Goal: Check status: Check status

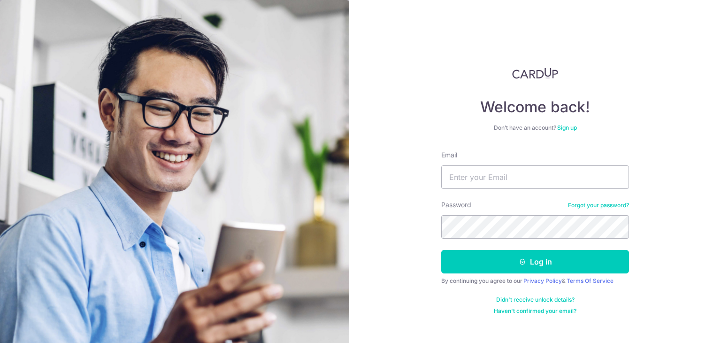
type input "[PERSON_NAME][EMAIL_ADDRESS][DOMAIN_NAME]"
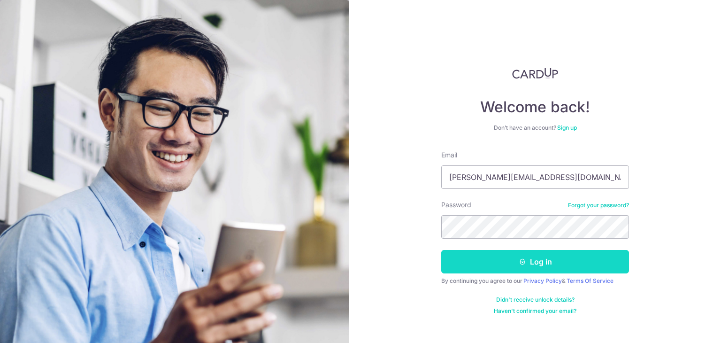
click at [552, 263] on button "Log in" at bounding box center [535, 261] width 188 height 23
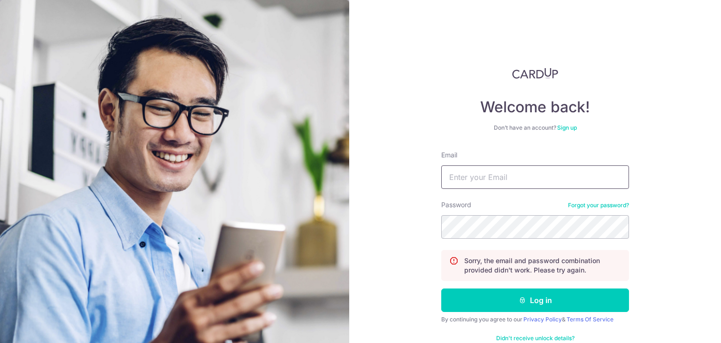
click at [513, 176] on input "Email" at bounding box center [535, 176] width 188 height 23
type input "[PERSON_NAME][EMAIL_ADDRESS][DOMAIN_NAME]"
click at [441, 288] on button "Log in" at bounding box center [535, 299] width 188 height 23
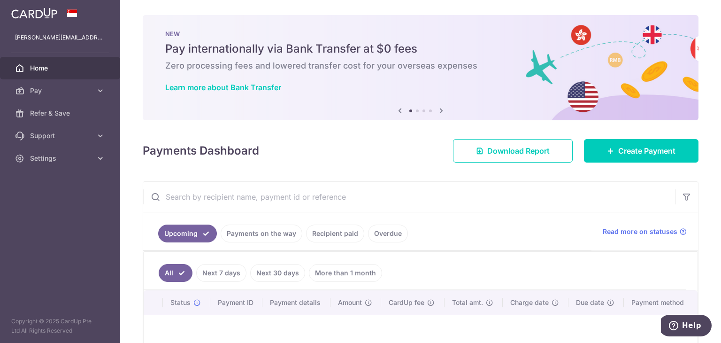
click at [279, 237] on link "Payments on the way" at bounding box center [262, 233] width 82 height 18
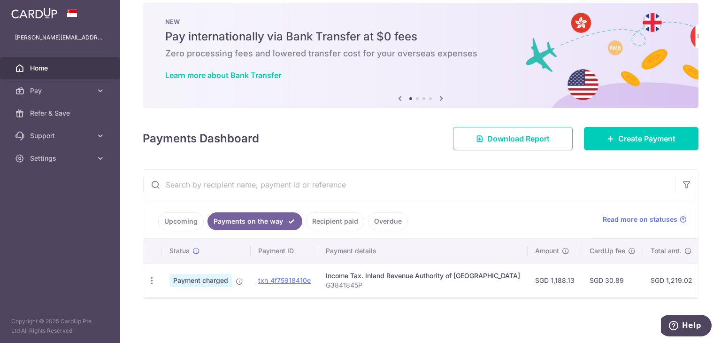
scroll to position [16, 0]
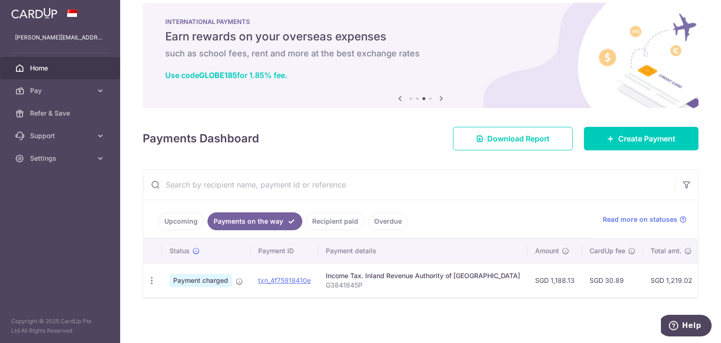
click at [327, 213] on link "Recipient paid" at bounding box center [335, 221] width 58 height 18
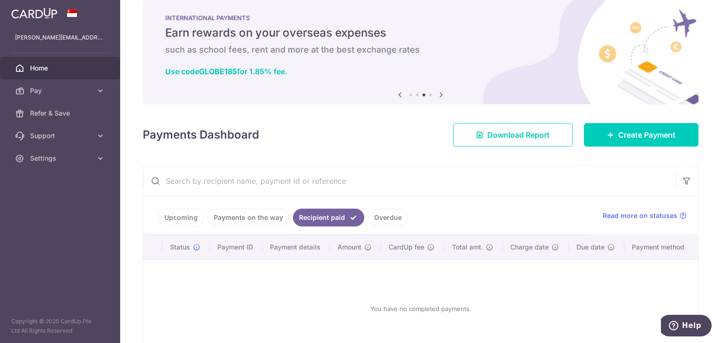
click at [262, 219] on link "Payments on the way" at bounding box center [249, 217] width 82 height 18
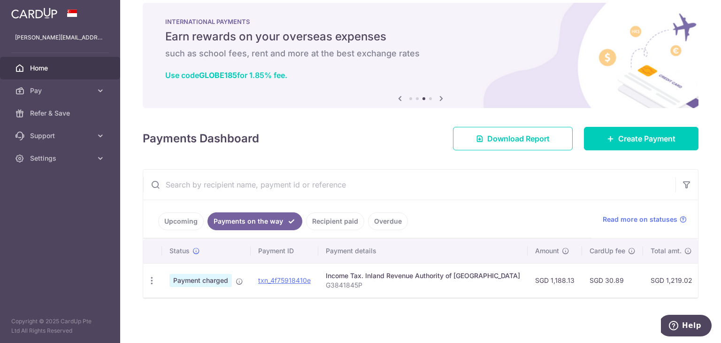
click at [380, 220] on link "Overdue" at bounding box center [388, 221] width 40 height 18
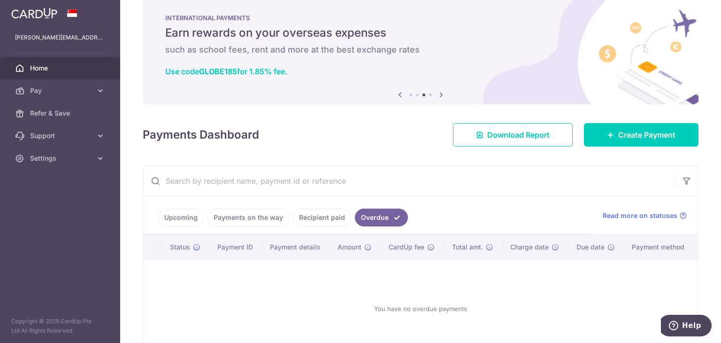
click at [264, 220] on link "Payments on the way" at bounding box center [249, 217] width 82 height 18
